Goal: Task Accomplishment & Management: Manage account settings

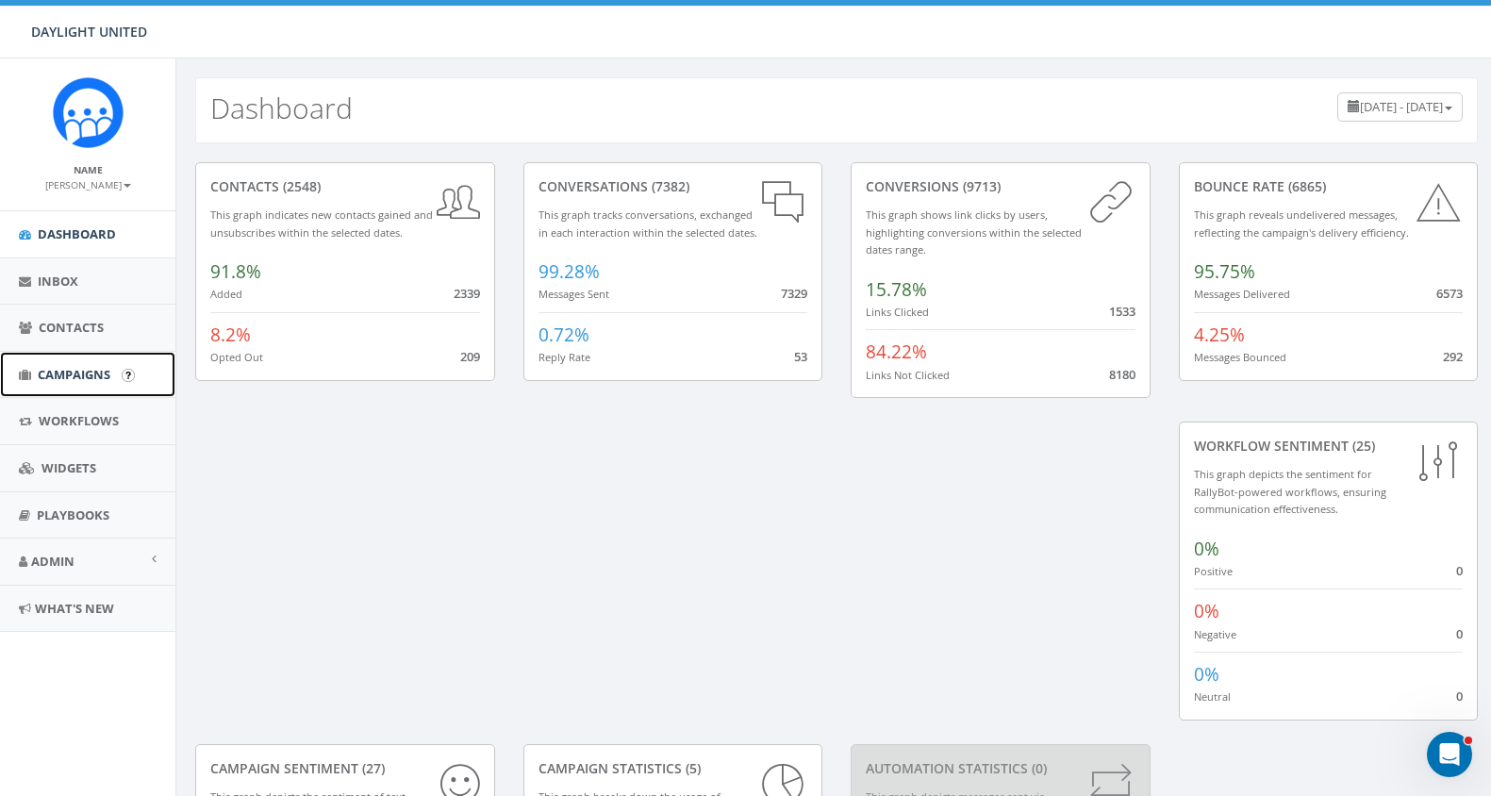
click at [72, 371] on span "Campaigns" at bounding box center [74, 374] width 73 height 17
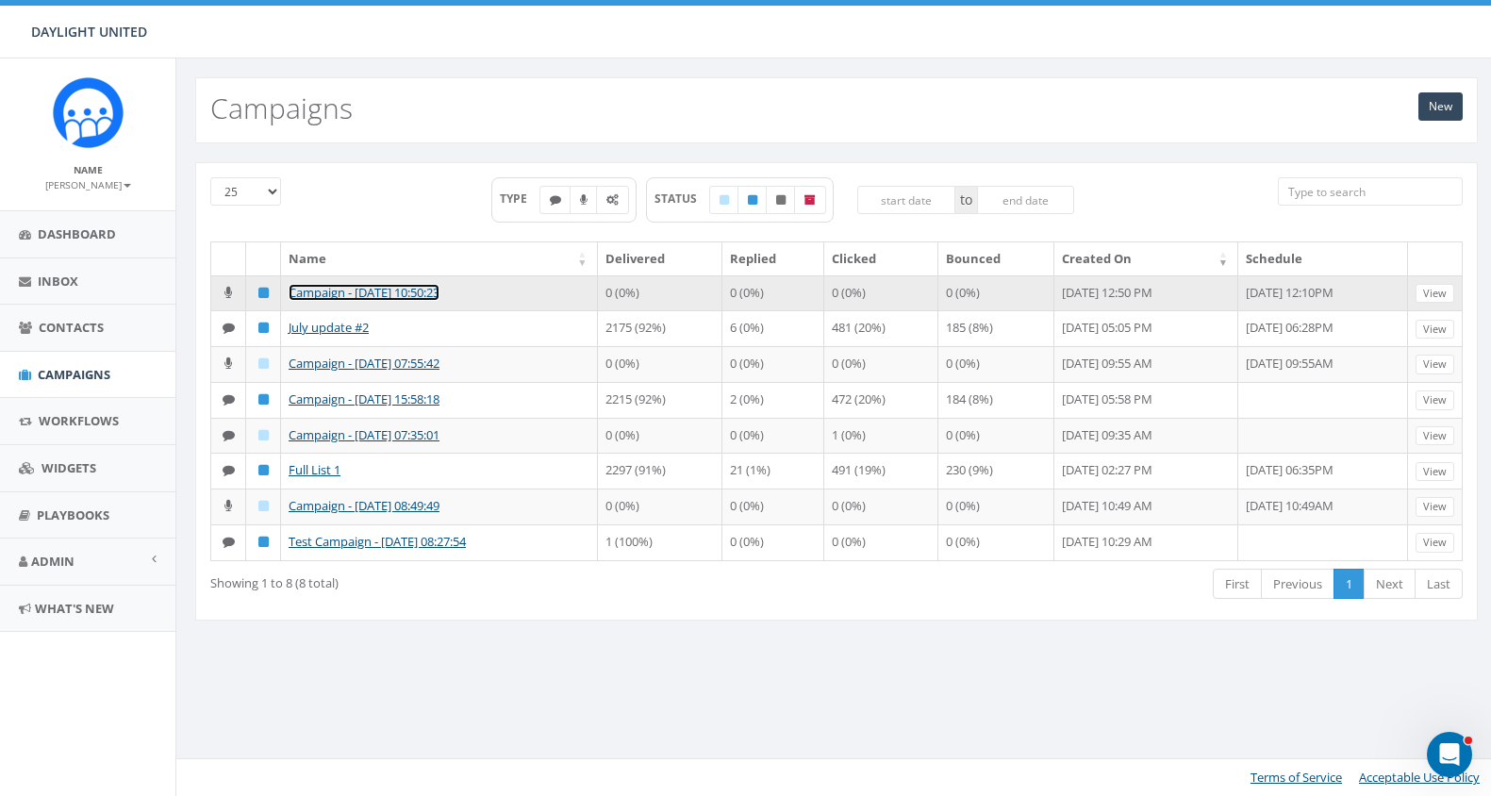
click at [419, 294] on link "Campaign - 07/29/2025, 10:50:23" at bounding box center [363, 292] width 151 height 17
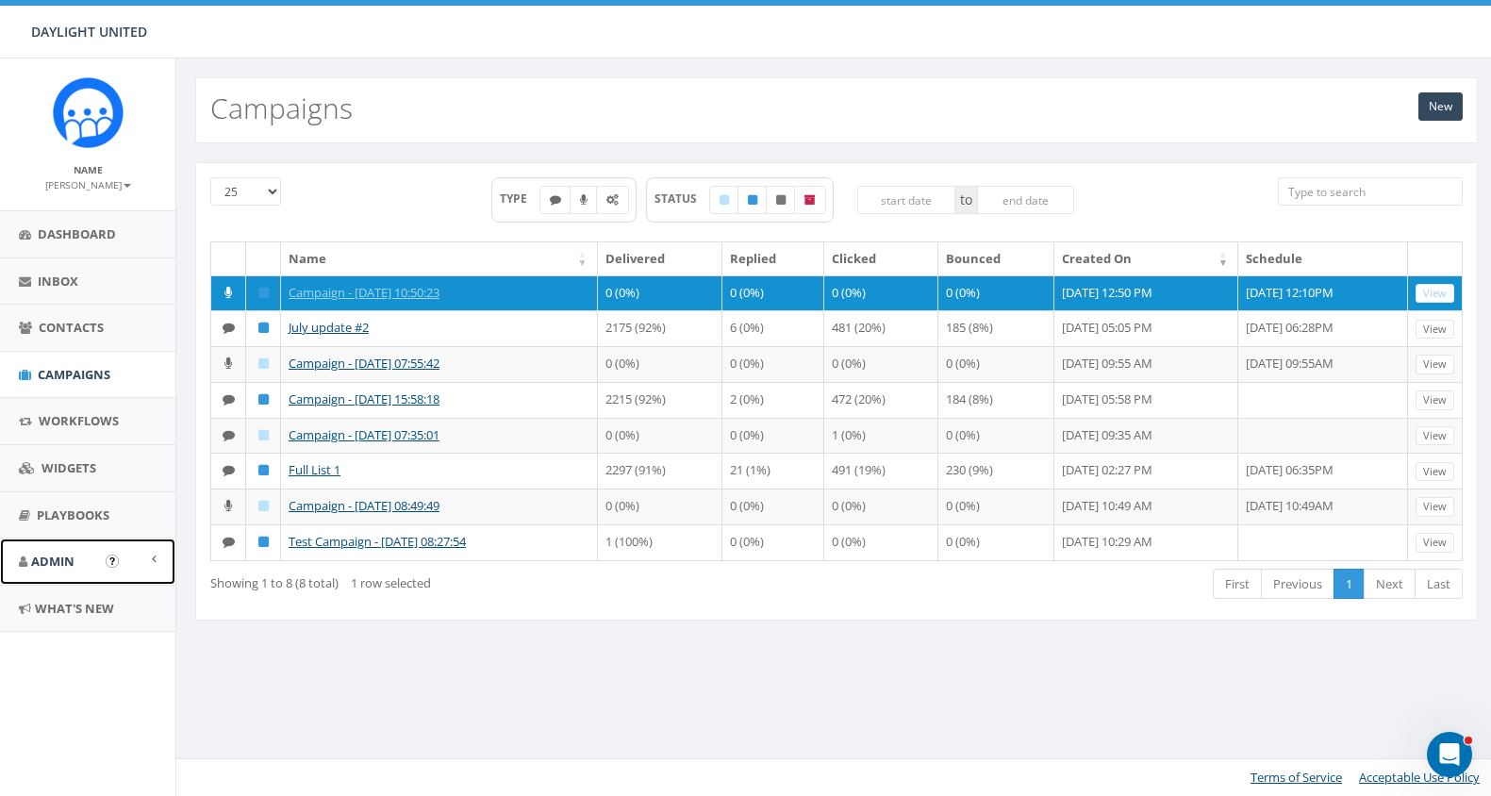
click at [64, 552] on link "Admin" at bounding box center [87, 561] width 175 height 46
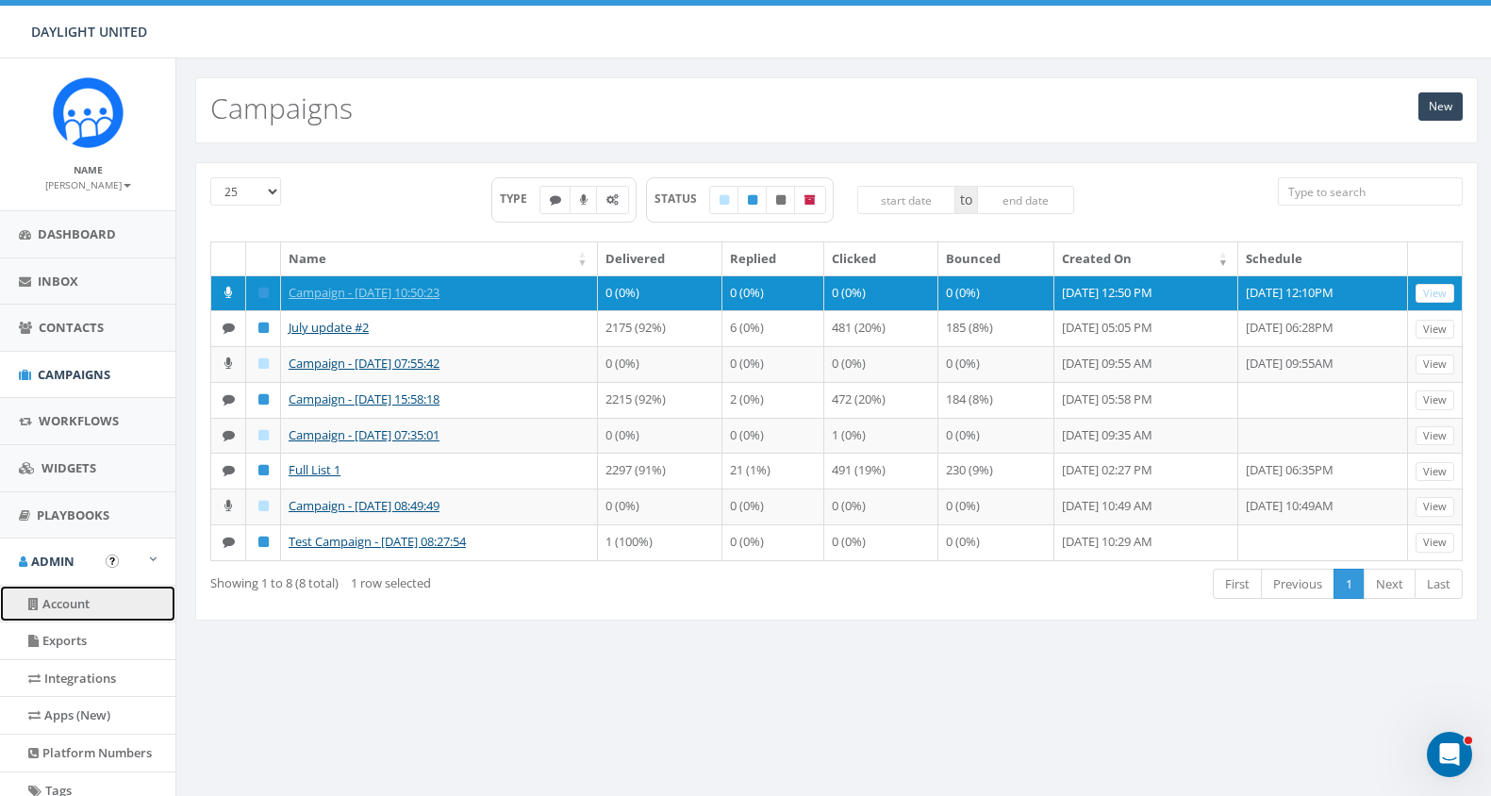
click at [58, 607] on link "Account" at bounding box center [87, 603] width 175 height 37
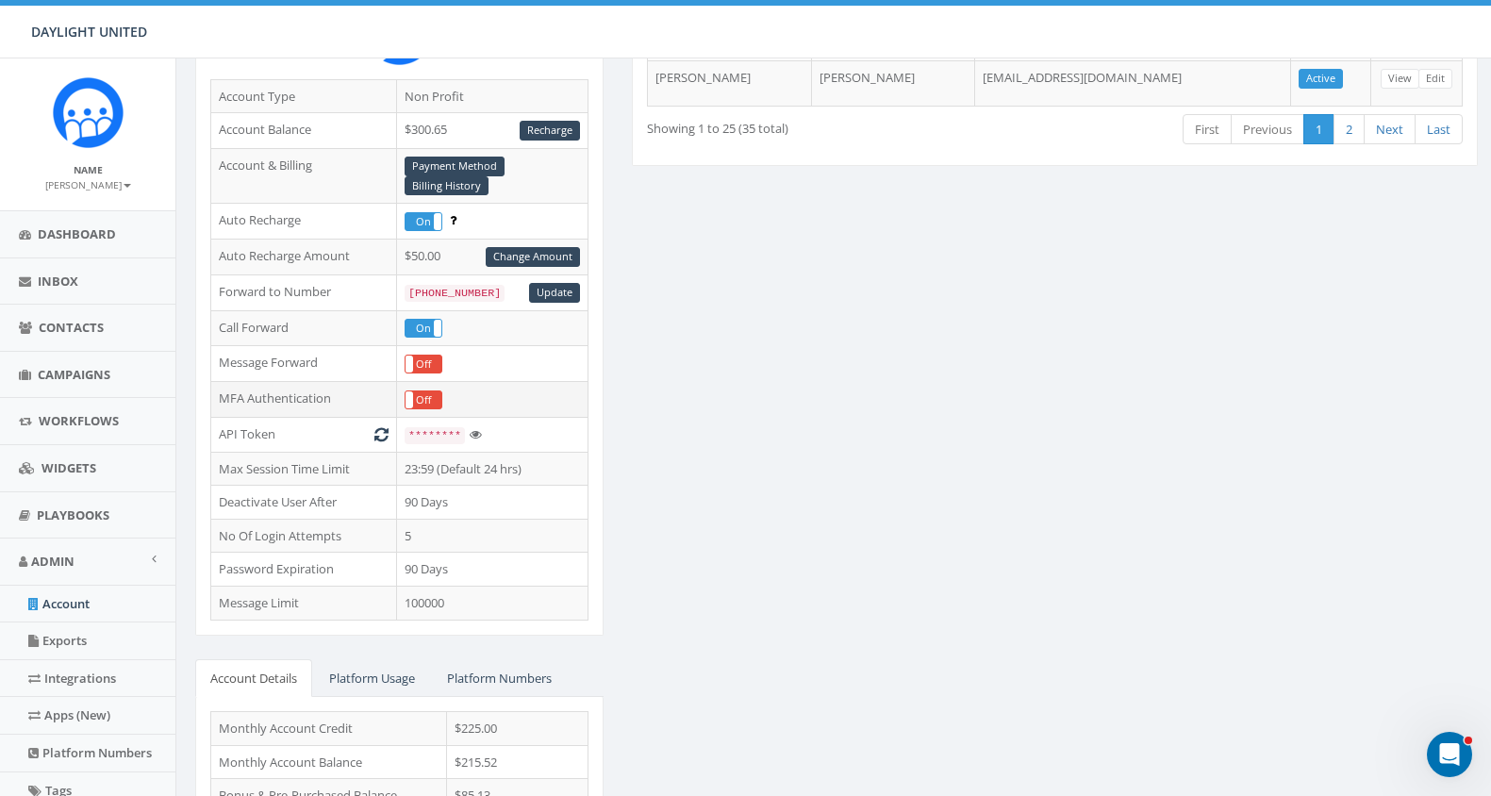
scroll to position [222, 0]
click at [420, 222] on label "On" at bounding box center [423, 221] width 36 height 18
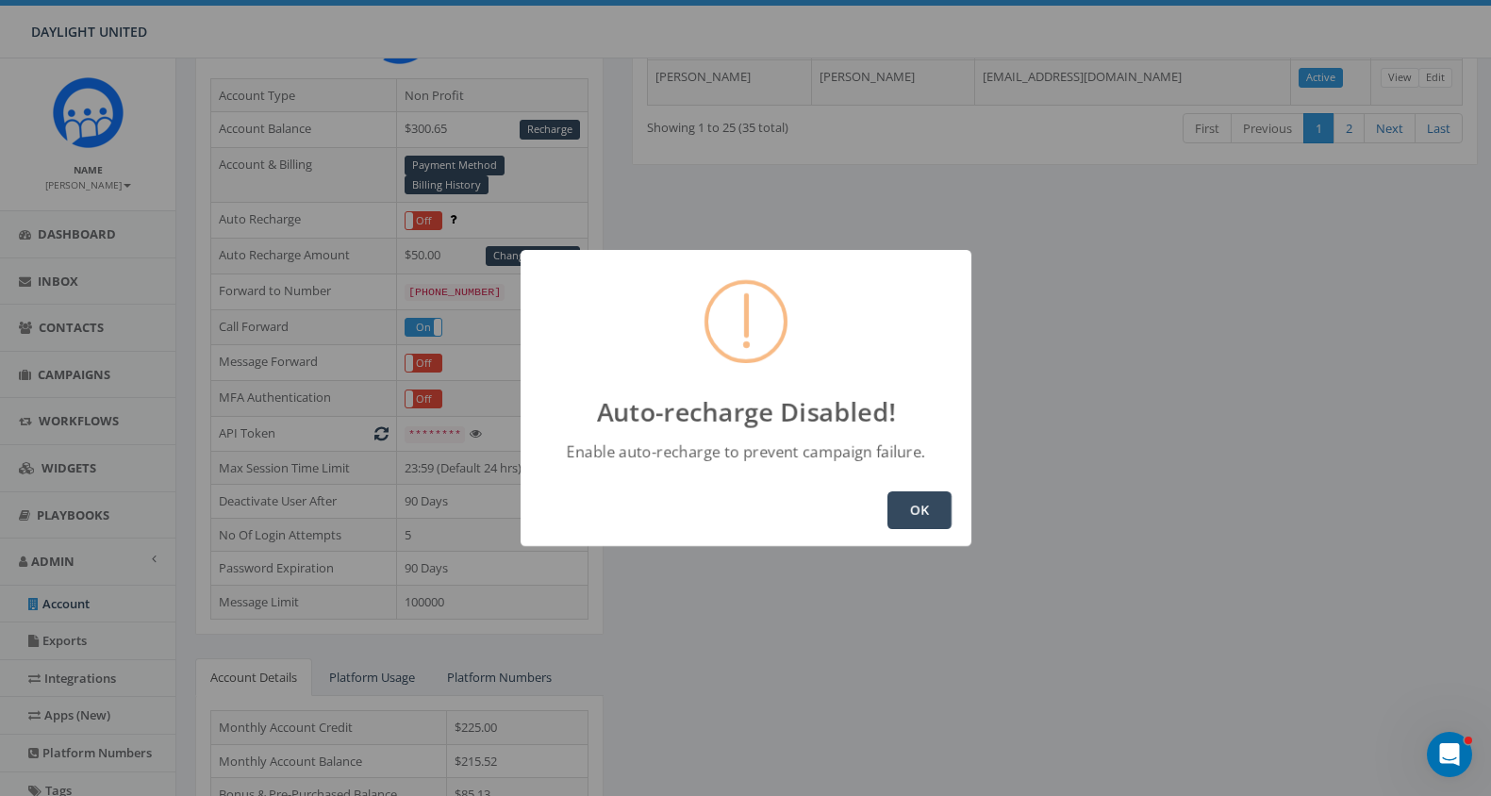
click at [920, 510] on button "OK" at bounding box center [919, 510] width 64 height 38
